Goal: Information Seeking & Learning: Check status

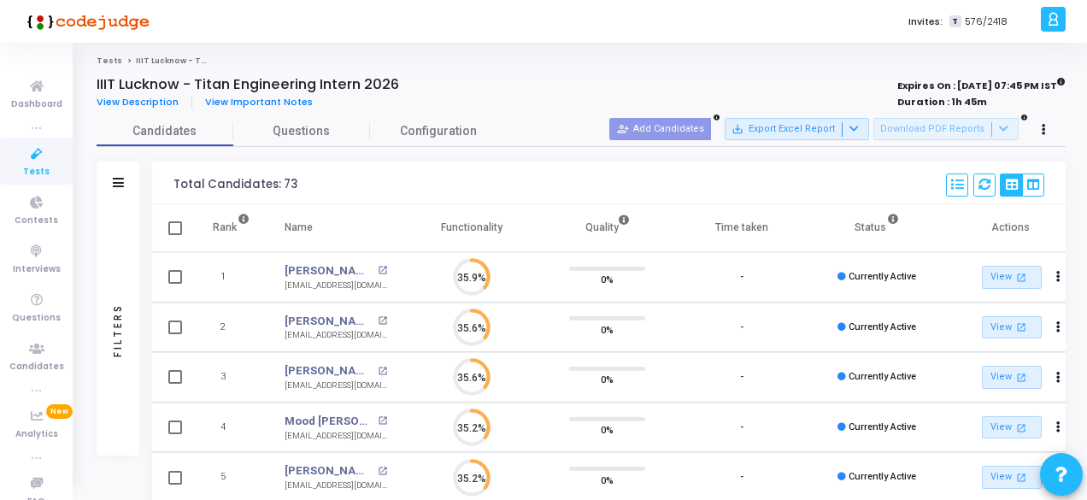
click at [32, 152] on icon at bounding box center [37, 154] width 36 height 21
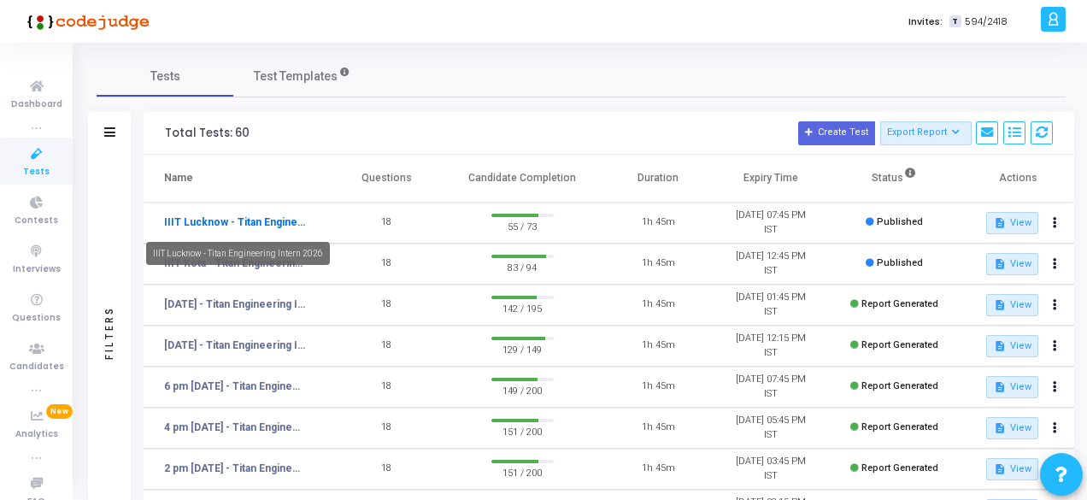
click at [256, 224] on link "IIIT Lucknow - Titan Engineering Intern 2026" at bounding box center [235, 221] width 142 height 15
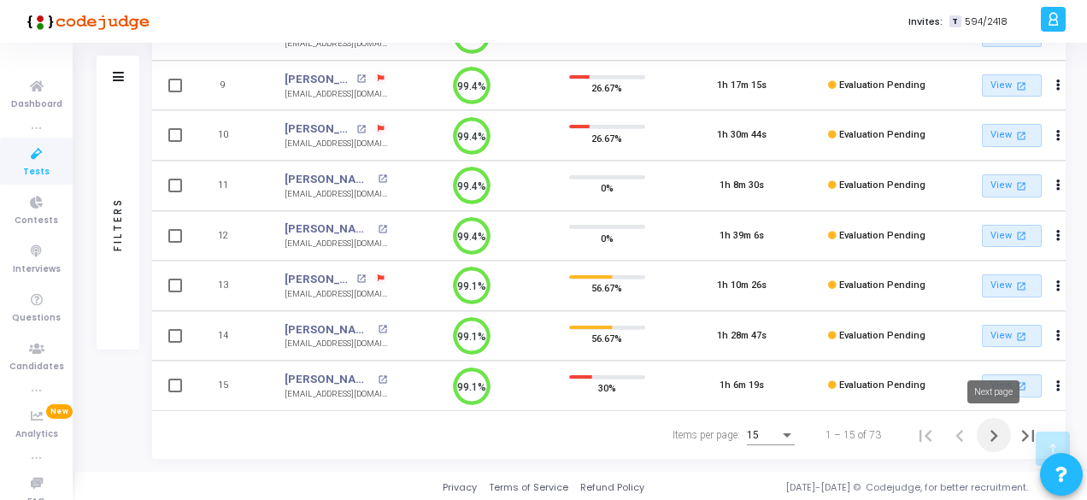
click at [993, 437] on icon "Next page" at bounding box center [994, 436] width 8 height 12
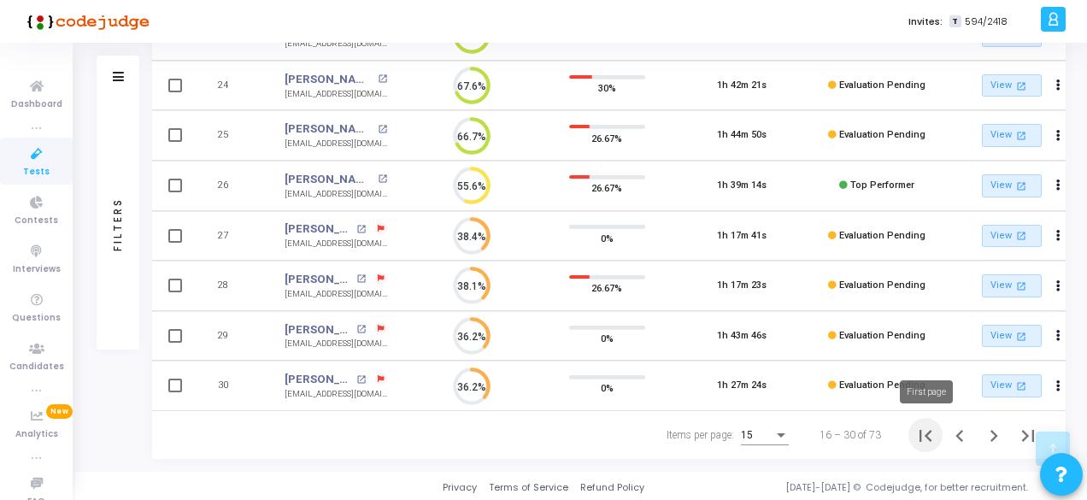
click at [931, 437] on icon "First page" at bounding box center [925, 436] width 24 height 24
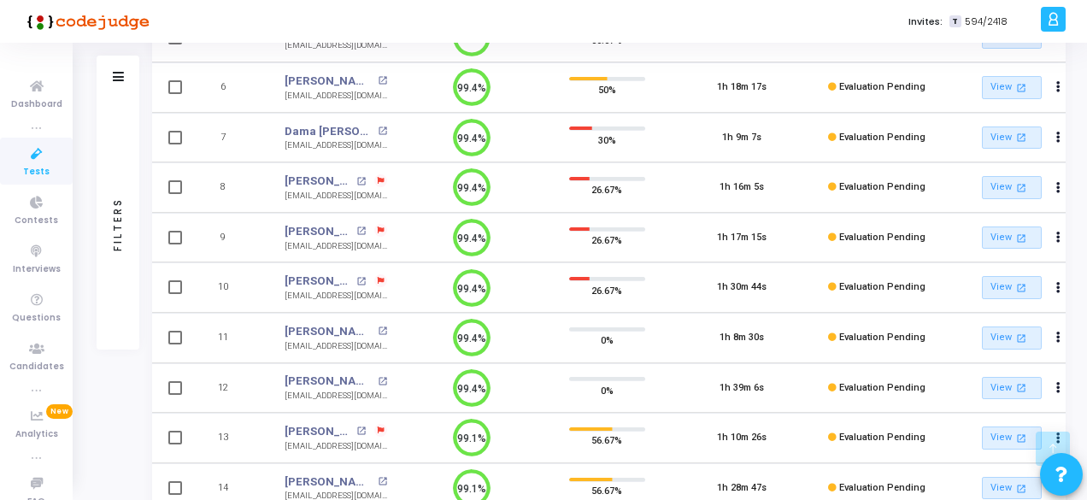
scroll to position [592, 0]
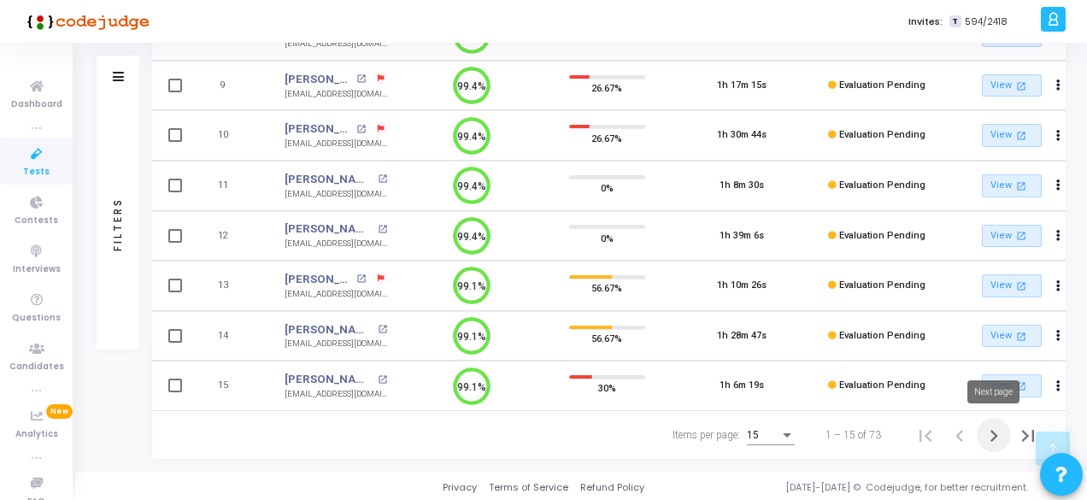
click at [989, 435] on icon "Next page" at bounding box center [994, 436] width 24 height 24
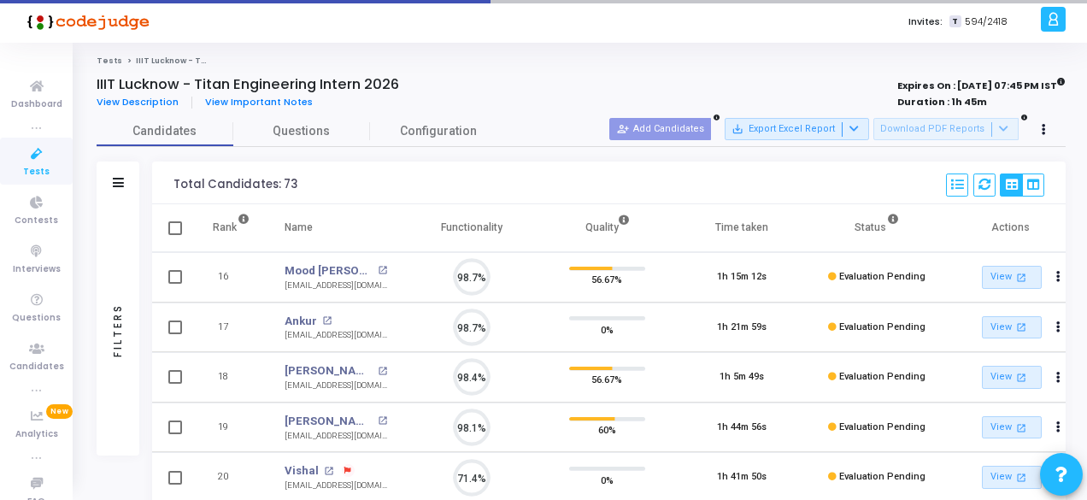
scroll to position [36, 43]
